Goal: Task Accomplishment & Management: Manage account settings

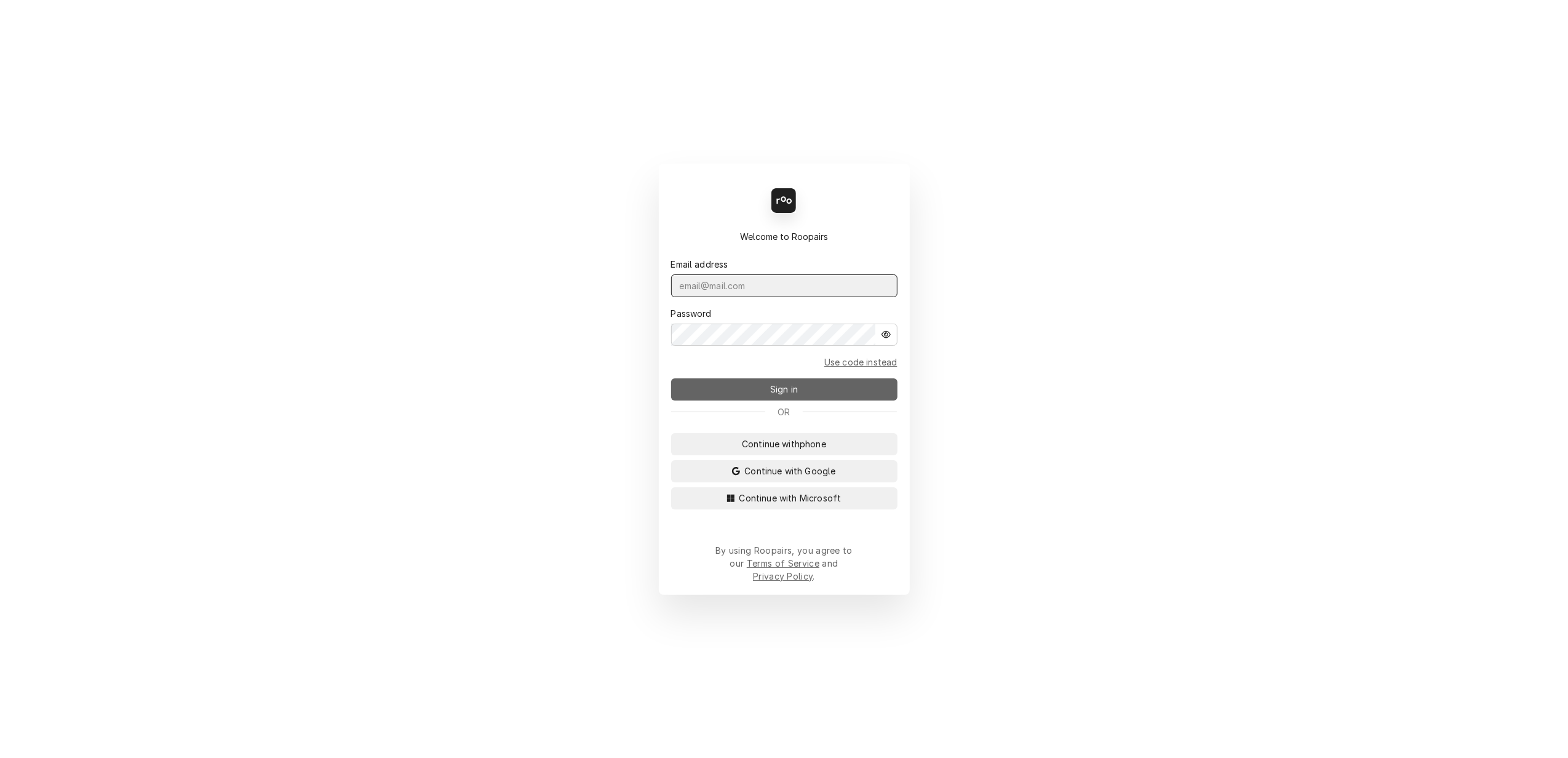
type input "lisa.techsolutions@aol.com"
click at [773, 395] on span "Sign in" at bounding box center [784, 389] width 32 height 13
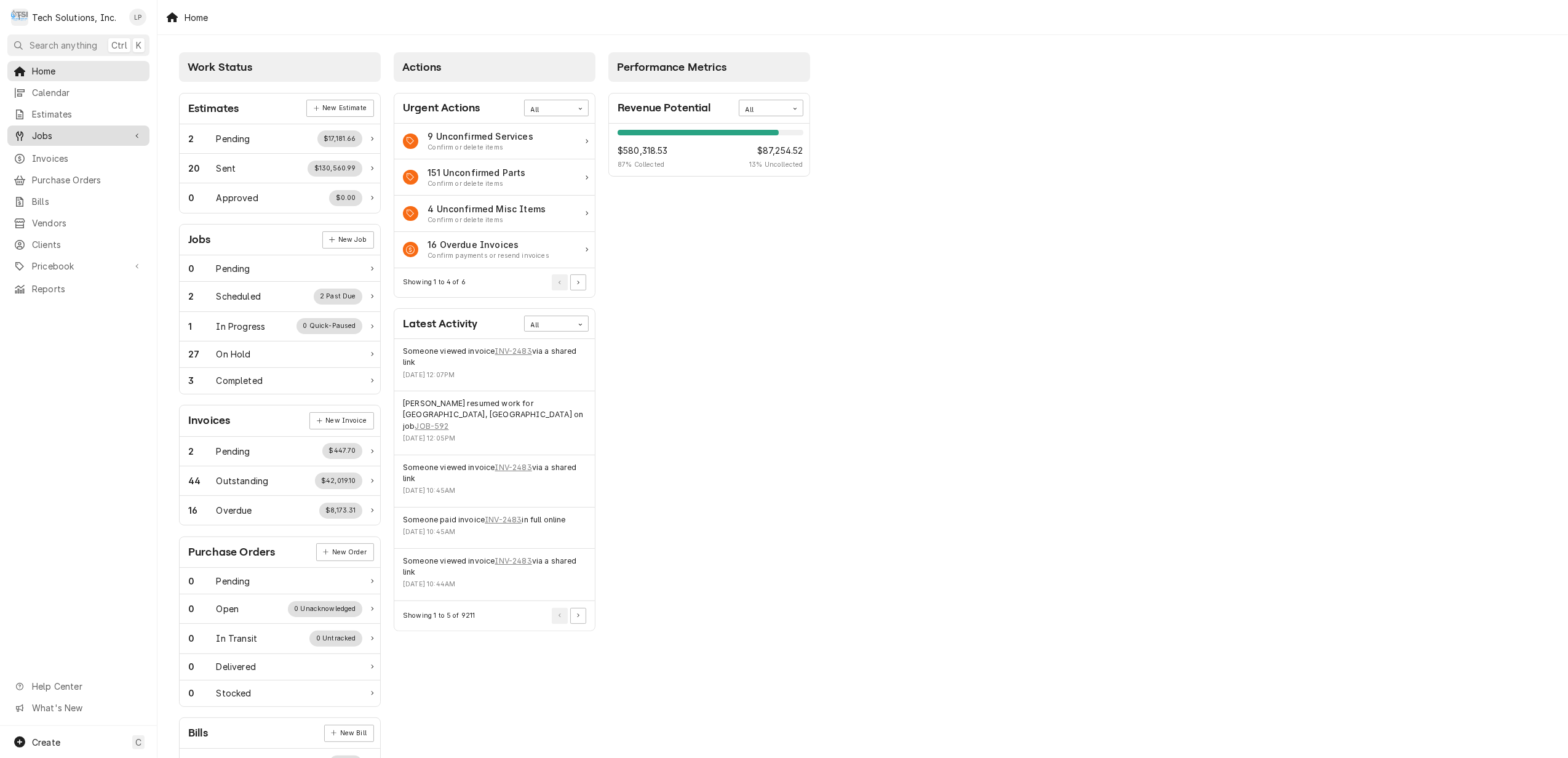
click at [43, 129] on span "Jobs" at bounding box center [78, 135] width 93 height 13
click at [49, 156] on span "Jobs" at bounding box center [87, 157] width 112 height 13
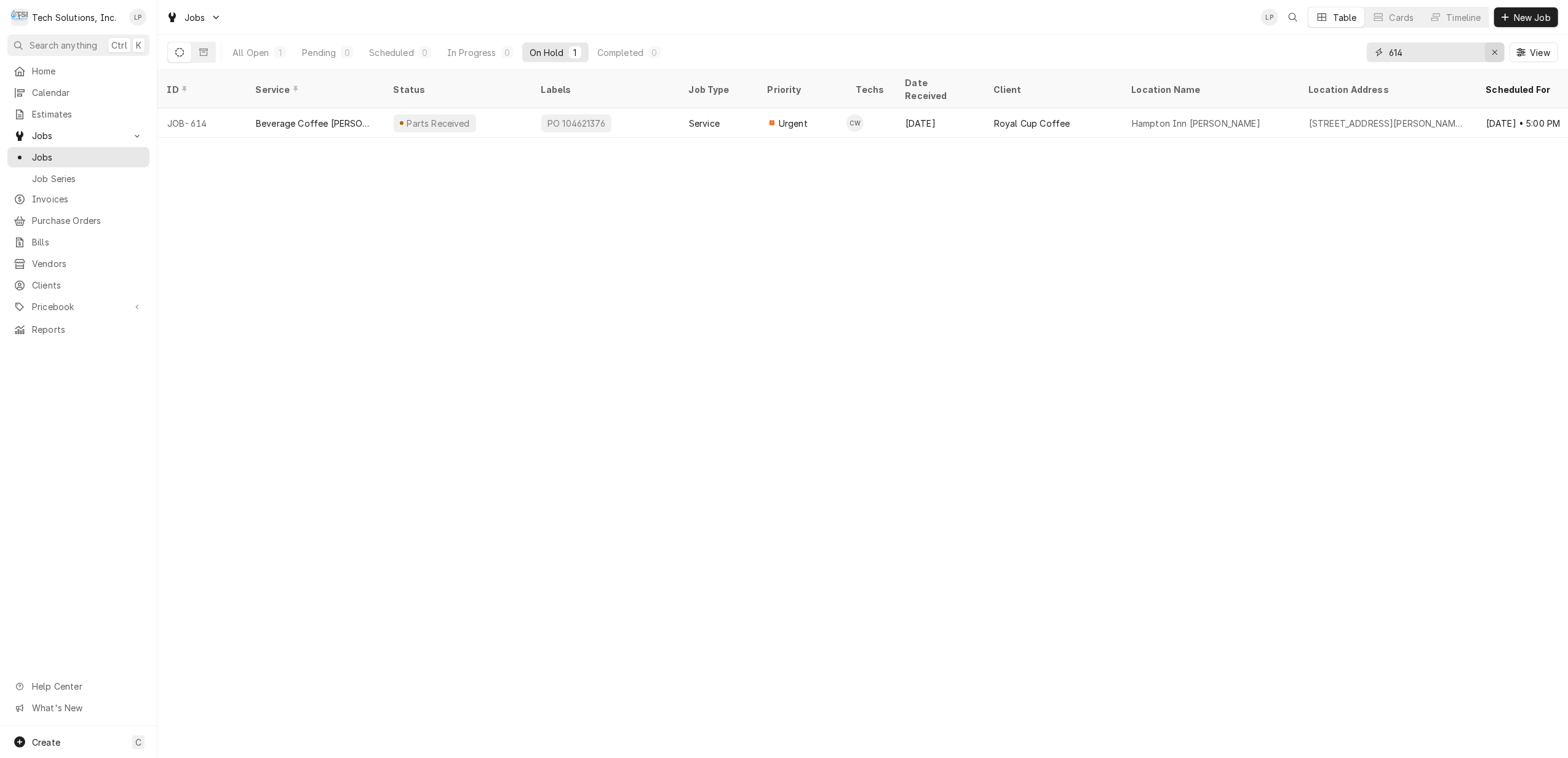
click at [1494, 54] on icon "Erase input" at bounding box center [1495, 52] width 7 height 9
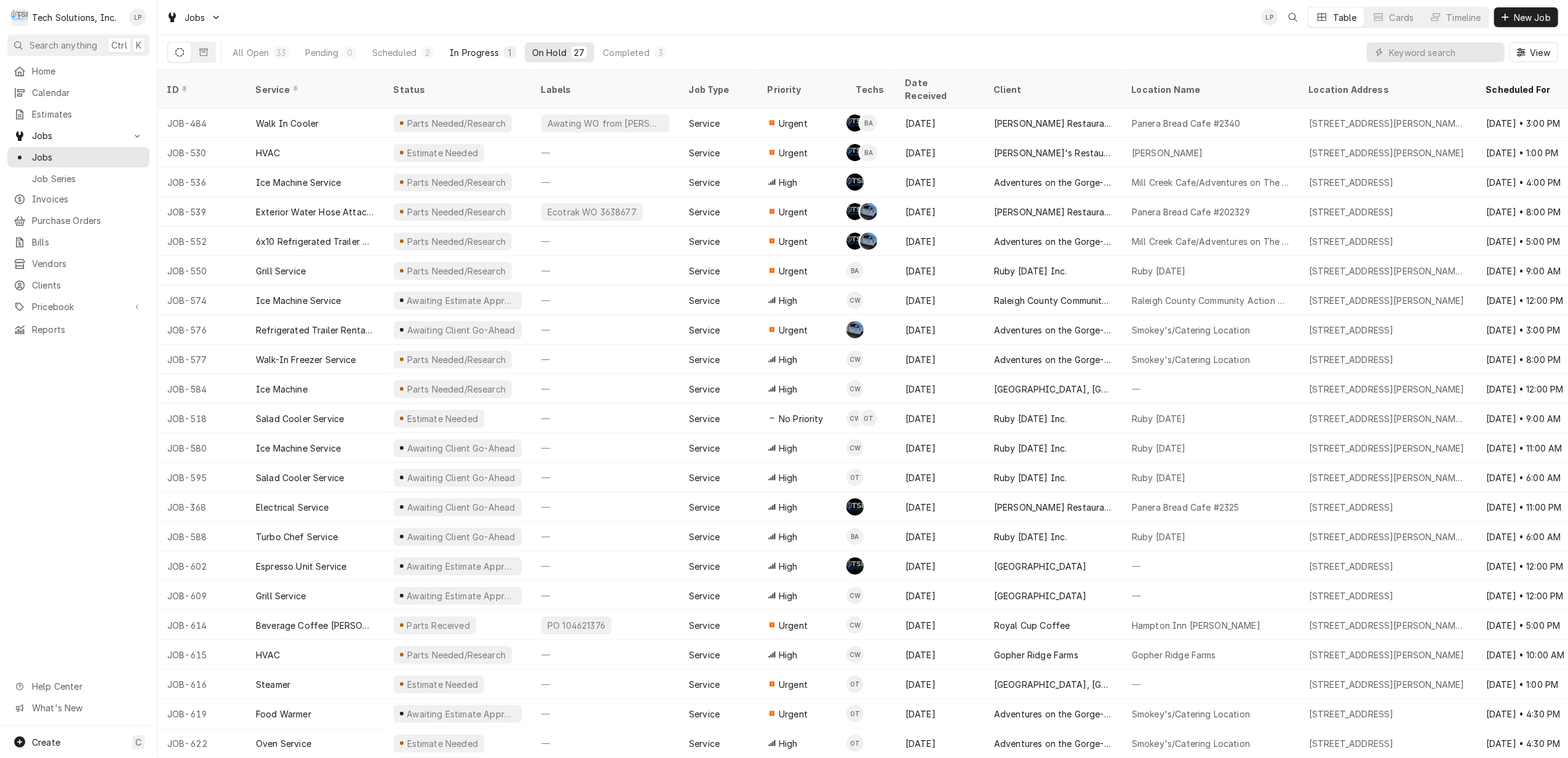
click at [471, 54] on div "In Progress" at bounding box center [474, 52] width 49 height 13
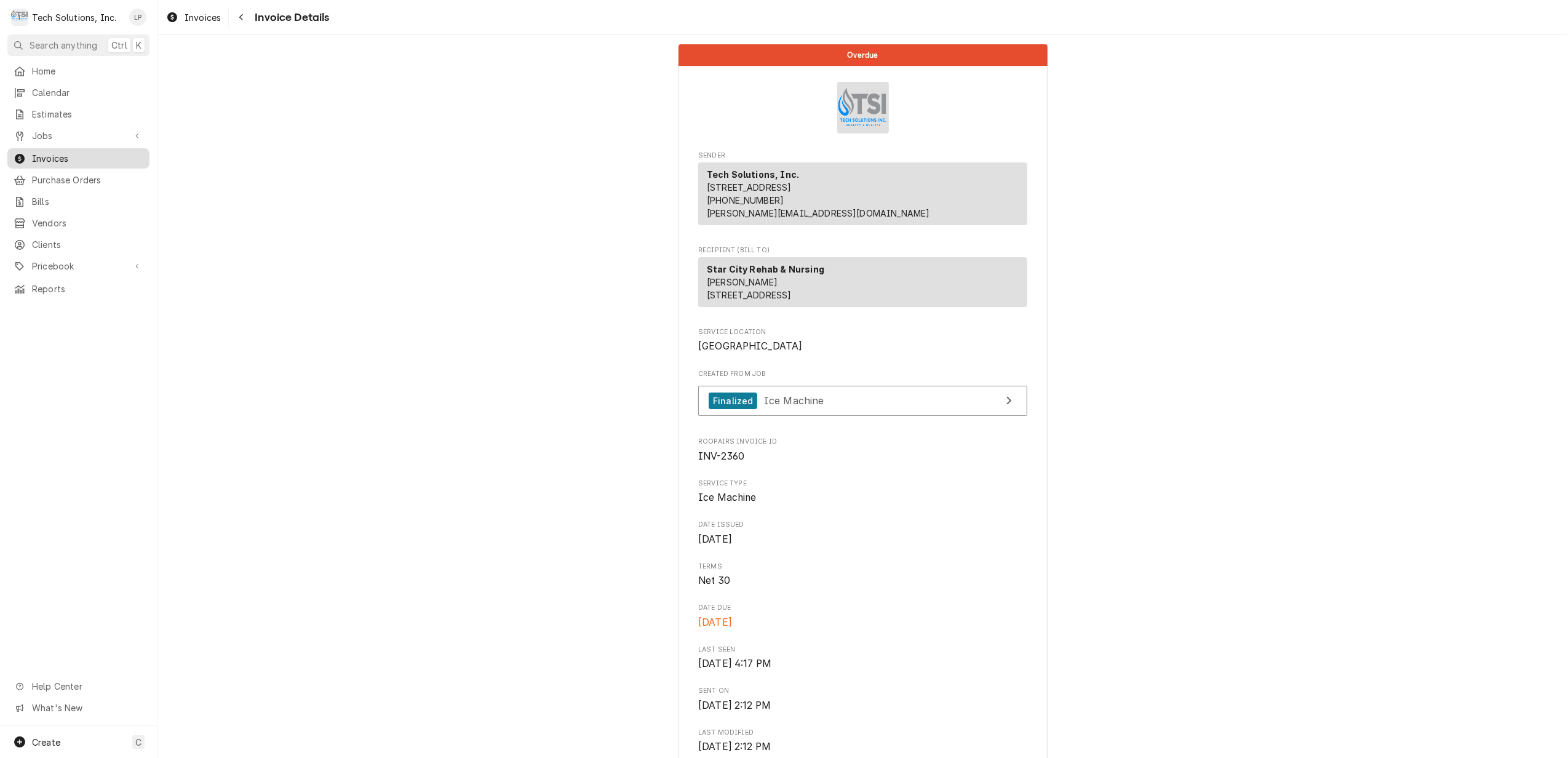
click at [53, 158] on span "Invoices" at bounding box center [87, 158] width 112 height 13
